Goal: Navigation & Orientation: Find specific page/section

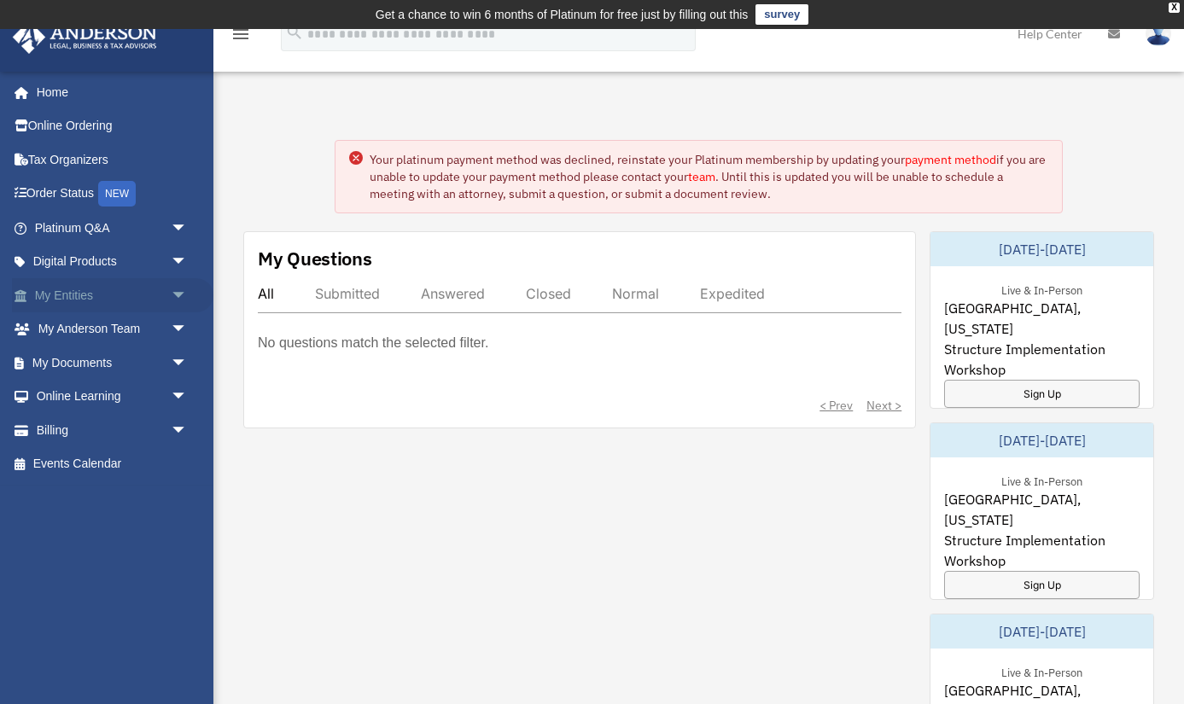
click at [128, 294] on link "My Entities arrow_drop_down" at bounding box center [112, 295] width 201 height 34
click at [405, 85] on div "Dashboard balot73@sbcglobal.net Sign Out balot73@sbcglobal.net Home Online Orde…" at bounding box center [592, 667] width 1184 height 1182
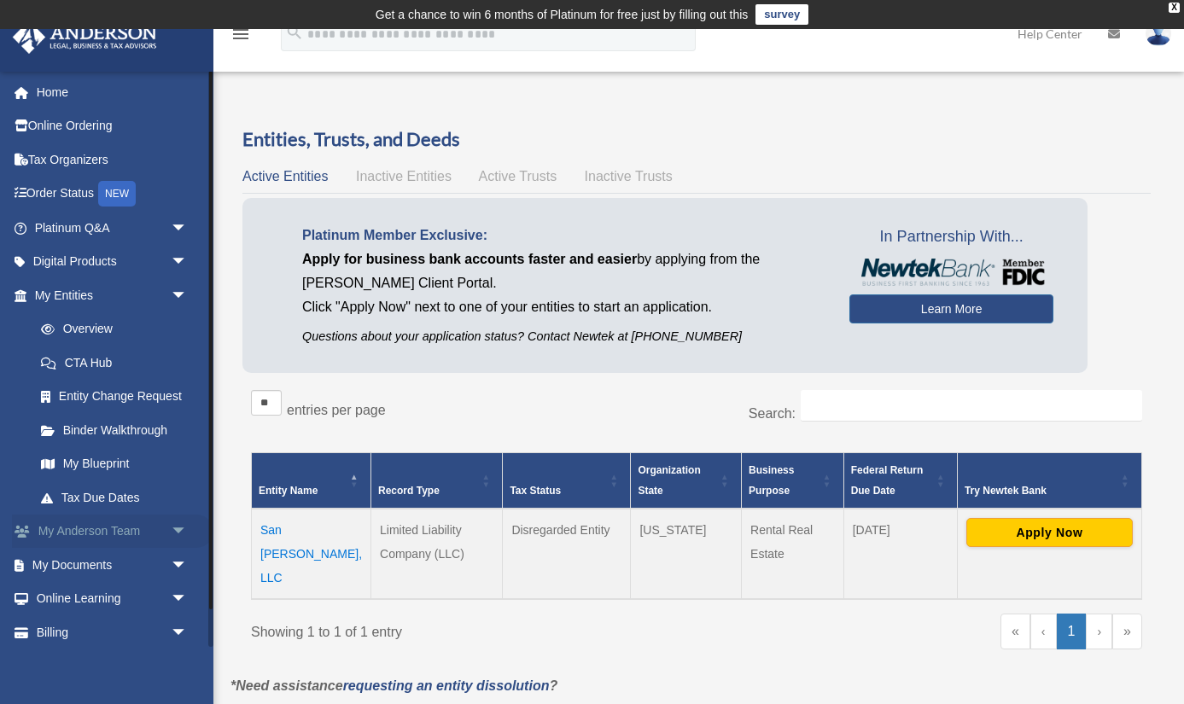
click at [132, 531] on link "My [PERSON_NAME] Team arrow_drop_down" at bounding box center [112, 532] width 201 height 34
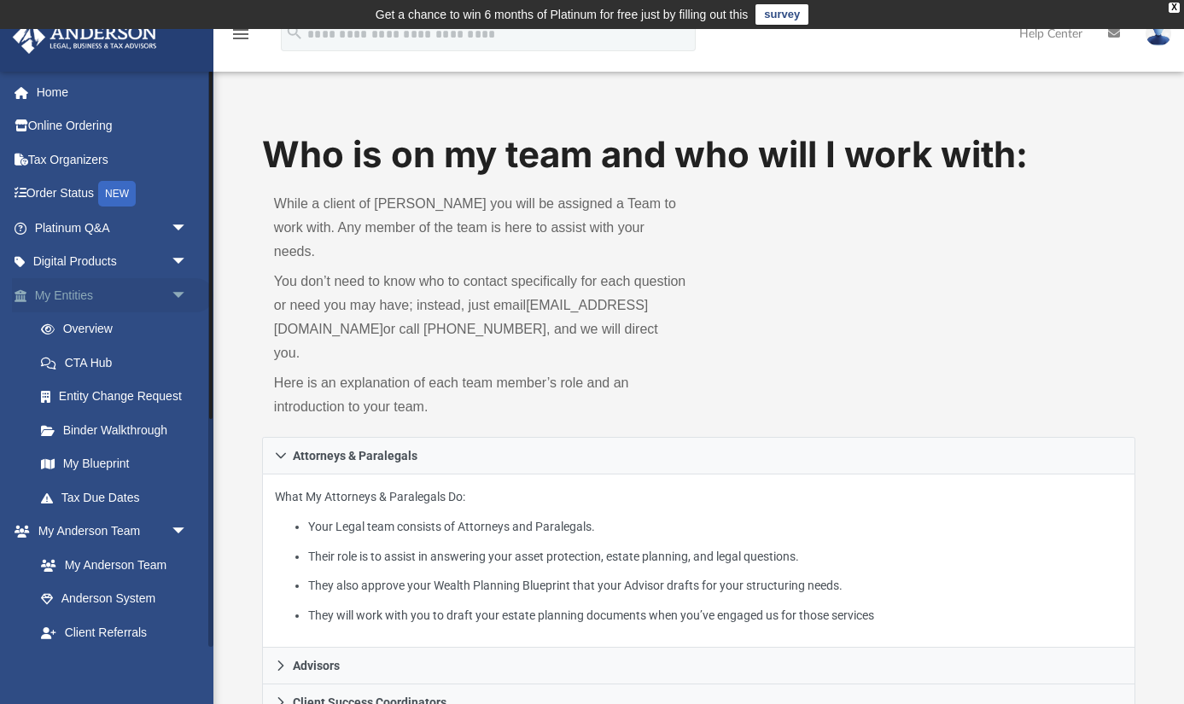
click at [171, 294] on span "arrow_drop_down" at bounding box center [188, 295] width 34 height 35
click at [108, 294] on link "My Entities arrow_drop_up" at bounding box center [112, 295] width 201 height 34
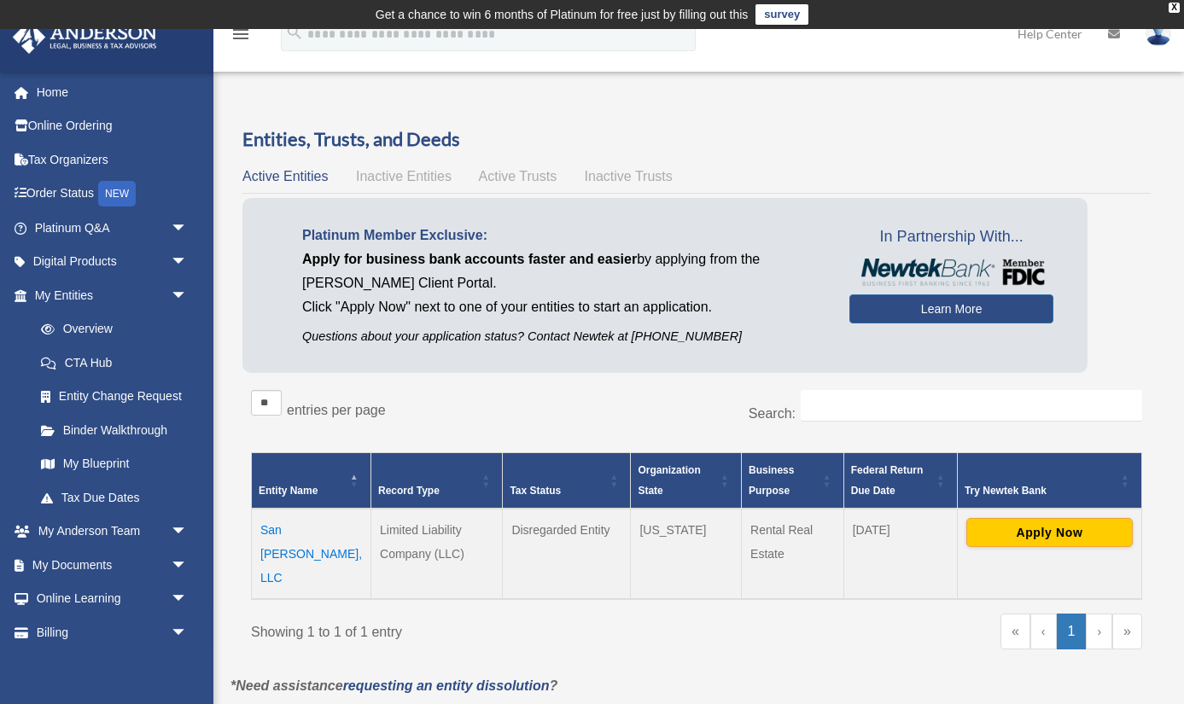
click at [1113, 35] on icon at bounding box center [1114, 34] width 12 height 12
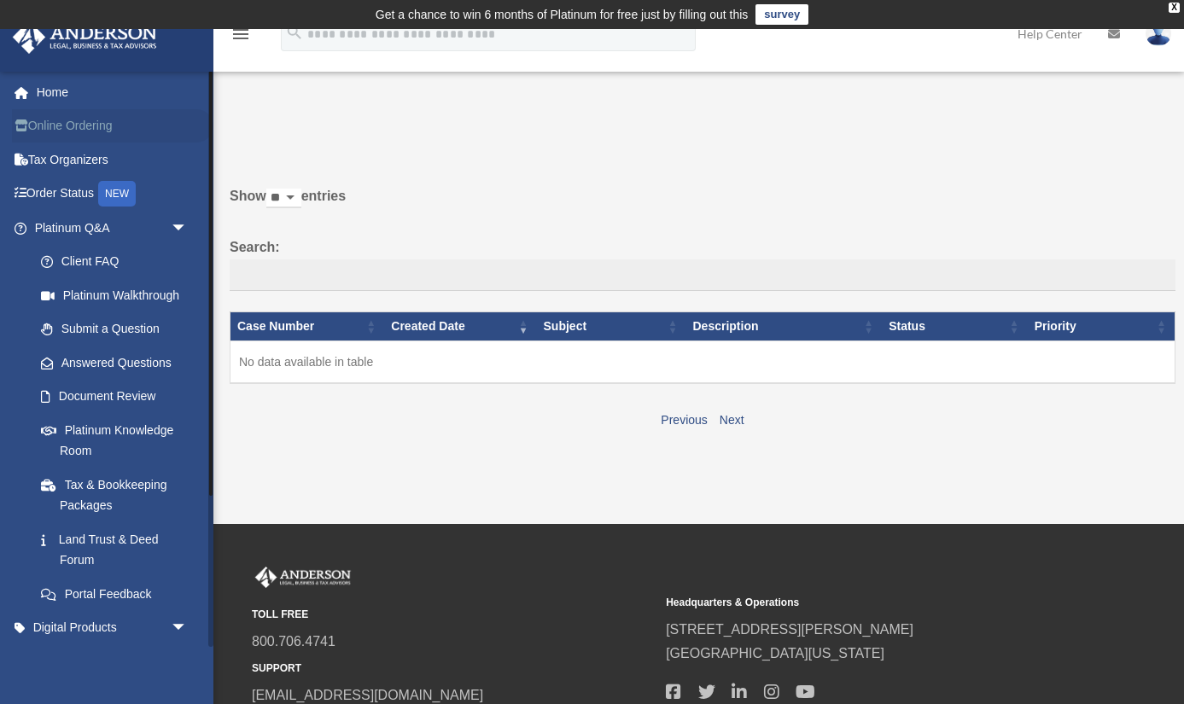
click at [53, 122] on link "Online Ordering" at bounding box center [112, 126] width 201 height 34
